Goal: Navigation & Orientation: Find specific page/section

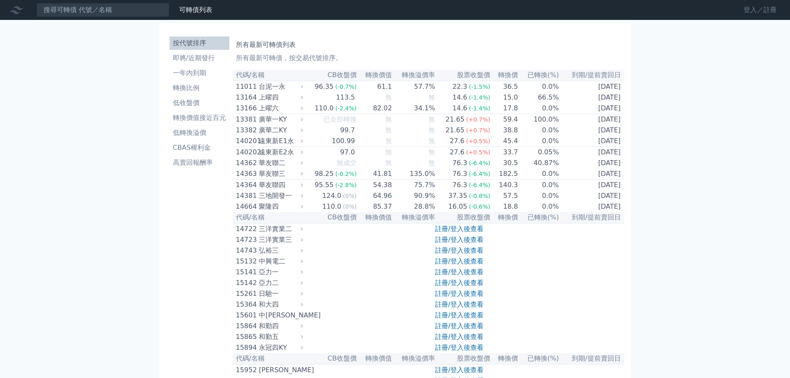
click at [758, 15] on link "登入／註冊" at bounding box center [760, 9] width 46 height 13
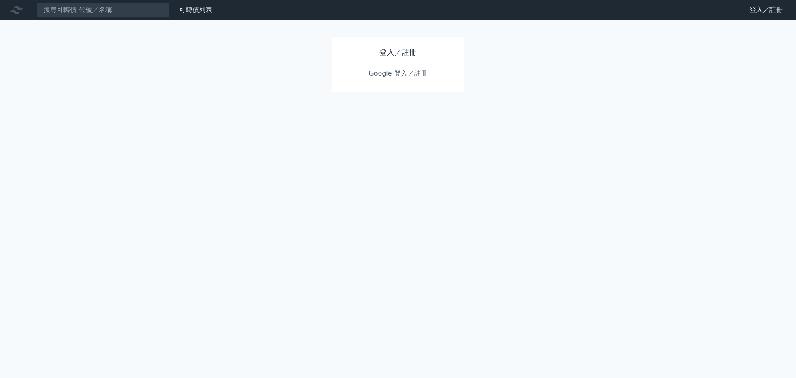
click at [383, 77] on link "Google 登入／註冊" at bounding box center [398, 73] width 86 height 17
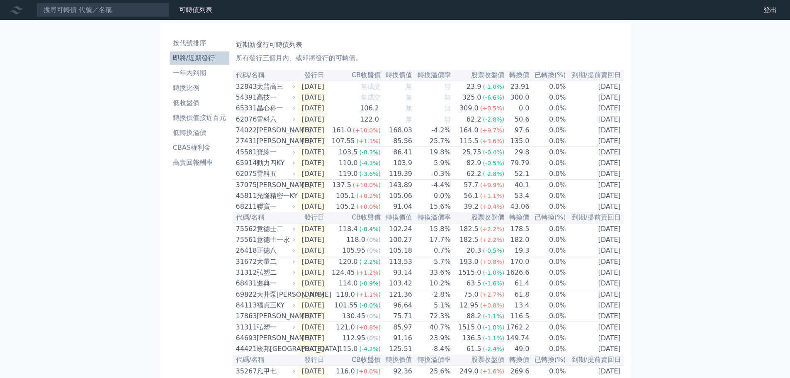
click at [202, 131] on li "低轉換溢價" at bounding box center [200, 133] width 60 height 10
